Goal: Task Accomplishment & Management: Use online tool/utility

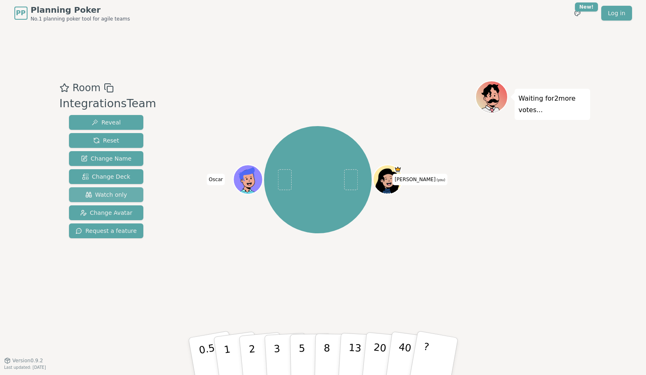
click at [121, 194] on button "Watch only" at bounding box center [106, 194] width 74 height 15
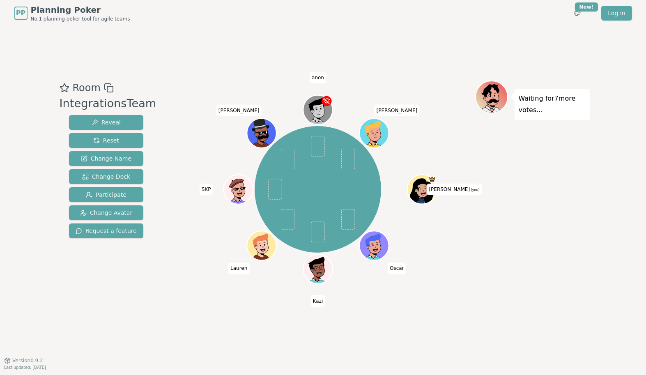
click at [385, 301] on div "[PERSON_NAME] (you) [PERSON_NAME] [PERSON_NAME] SKP [PERSON_NAME] anon [PERSON_…" at bounding box center [318, 193] width 314 height 226
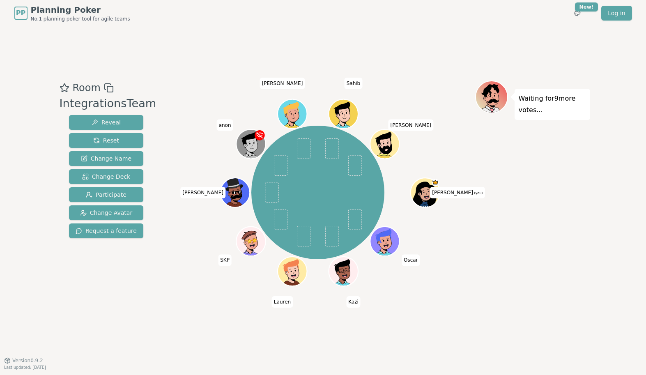
click at [387, 325] on div "Room IntegrationsTeam Reveal Reset Change Name Change Deck Participate Change A…" at bounding box center [323, 193] width 534 height 334
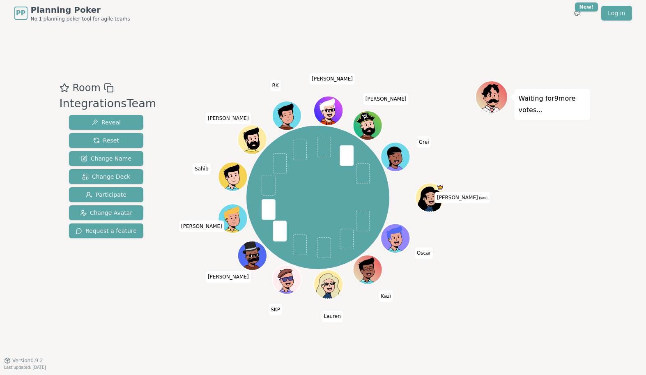
click at [300, 51] on div "Room IntegrationsTeam Reveal Reset Change Name Change Deck Participate Change A…" at bounding box center [323, 193] width 534 height 334
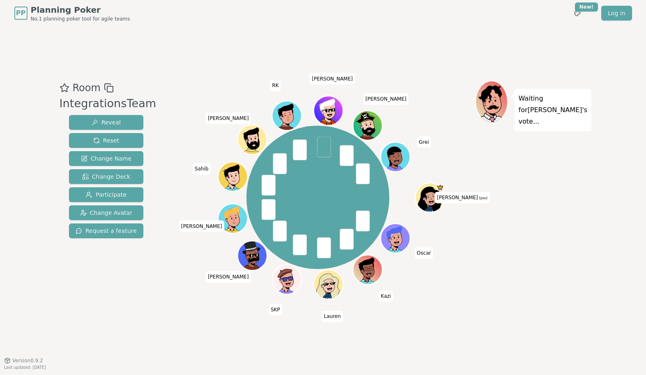
click at [155, 334] on div "Room IntegrationsTeam Reveal Reset Change Name Change Deck Participate Change A…" at bounding box center [323, 193] width 534 height 334
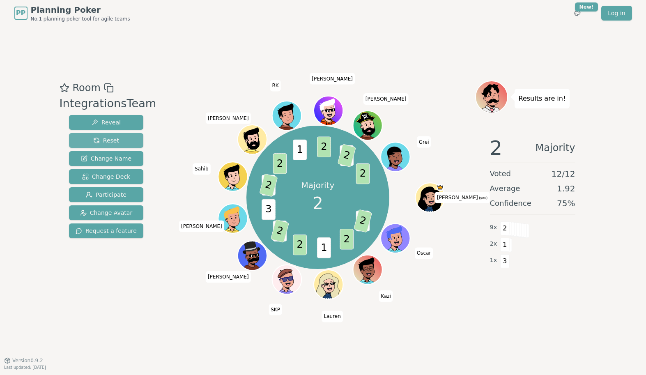
click at [124, 145] on button "Reset" at bounding box center [106, 140] width 74 height 15
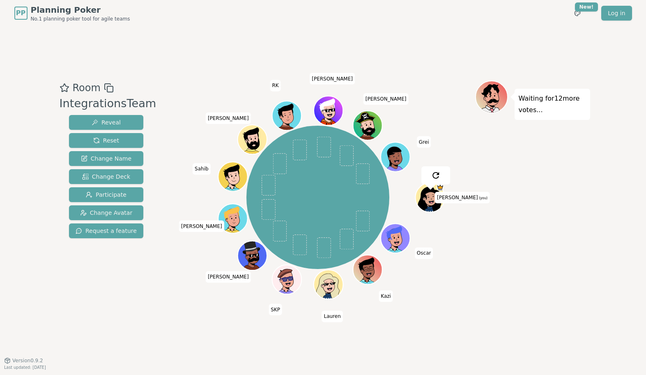
click at [173, 71] on div "Room IntegrationsTeam Reveal Reset Change Name Change Deck Participate Change A…" at bounding box center [323, 193] width 534 height 334
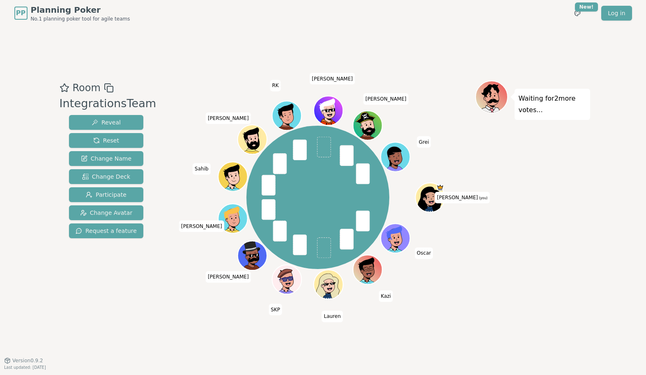
click at [419, 89] on div at bounding box center [318, 87] width 314 height 15
click at [419, 88] on div at bounding box center [318, 87] width 314 height 15
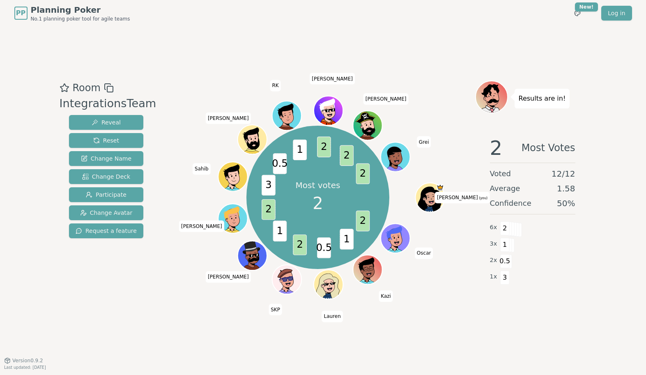
click at [469, 320] on div "Room IntegrationsTeam Reveal Reset Change Name Change Deck Participate Change A…" at bounding box center [323, 193] width 534 height 334
click at [434, 297] on div "Most votes 2 2 1 0.5 2 1 2 3 0.5 1 2 2 2 [PERSON_NAME] (you) [PERSON_NAME] [PER…" at bounding box center [318, 197] width 314 height 204
click at [435, 295] on div "Most votes 2 2 1 0.5 2 1 2 3 0.5 1 2 2 2 [PERSON_NAME] (you) [PERSON_NAME] [PER…" at bounding box center [318, 197] width 314 height 204
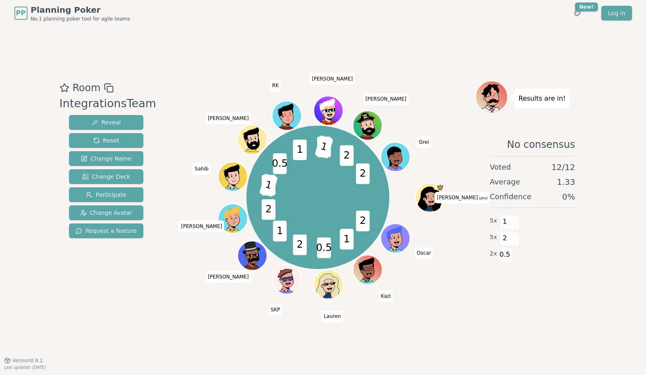
click at [435, 295] on div "2 1 0.5 2 1 2 3 1 0.5 1 2 1 2 2 [PERSON_NAME] (you) [PERSON_NAME] [PERSON_NAME]…" at bounding box center [318, 197] width 314 height 204
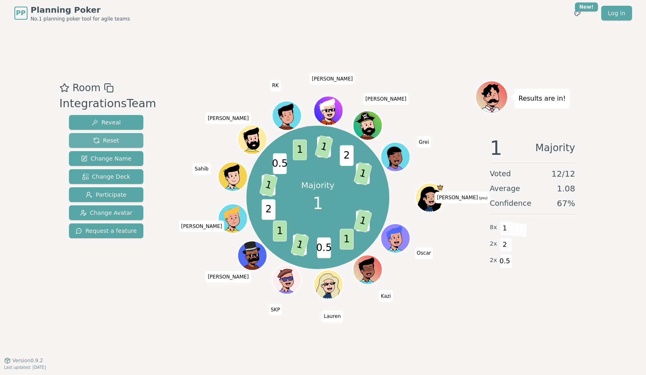
click at [101, 141] on span "Reset" at bounding box center [106, 140] width 26 height 8
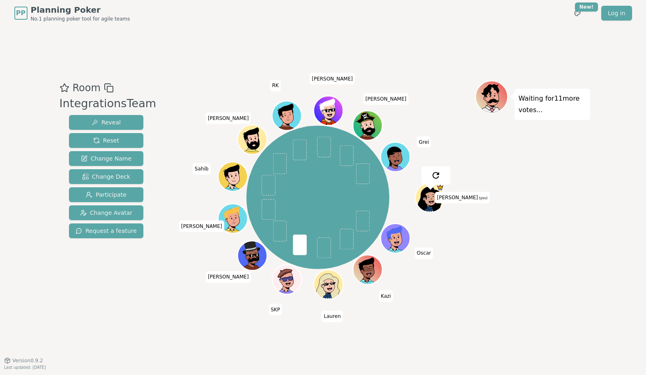
click at [201, 319] on div "Room IntegrationsTeam Reveal Reset Change Name Change Deck Participate Change A…" at bounding box center [323, 193] width 534 height 334
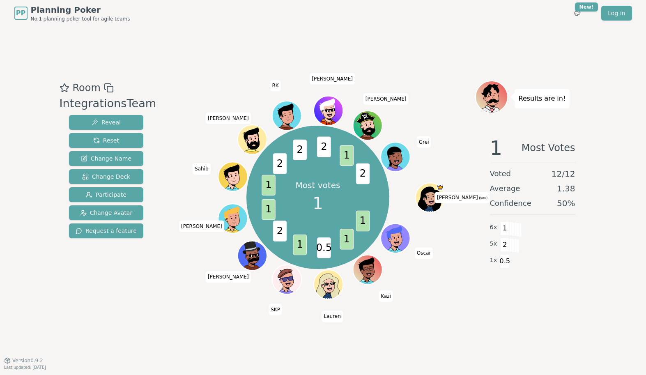
click at [170, 40] on div "Room IntegrationsTeam Reveal Reset Change Name Change Deck Participate Change A…" at bounding box center [323, 193] width 534 height 334
click at [97, 137] on span "Reset" at bounding box center [106, 140] width 26 height 8
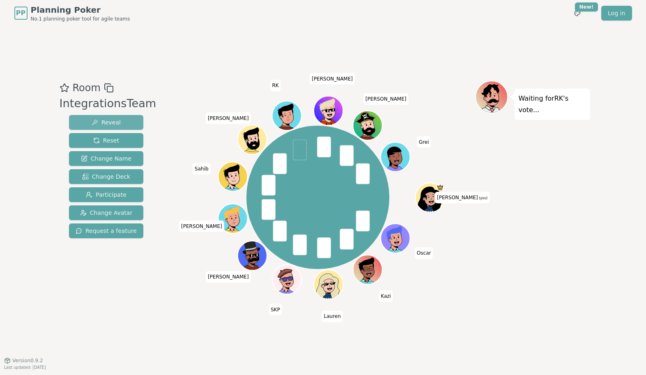
click at [125, 123] on button "Reveal" at bounding box center [106, 122] width 74 height 15
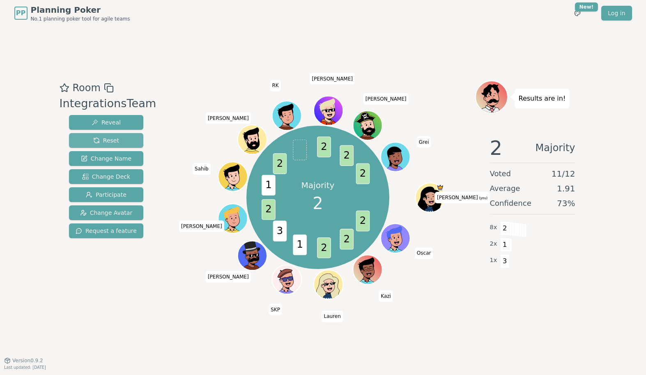
click at [117, 142] on button "Reset" at bounding box center [106, 140] width 74 height 15
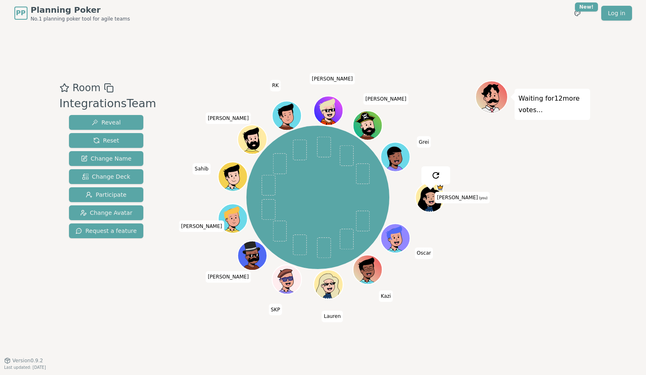
click at [208, 87] on div at bounding box center [318, 87] width 314 height 15
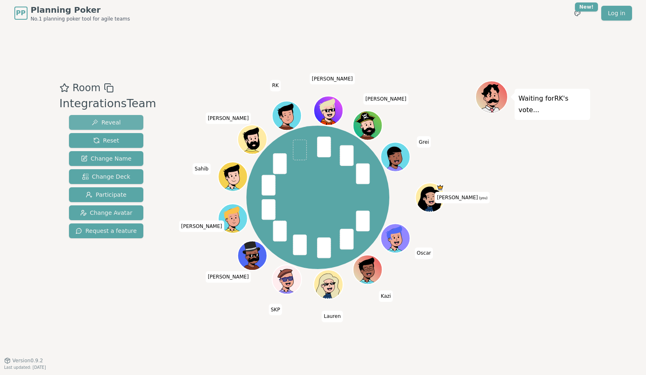
click at [123, 116] on button "Reveal" at bounding box center [106, 122] width 74 height 15
